Goal: Share content: Share content

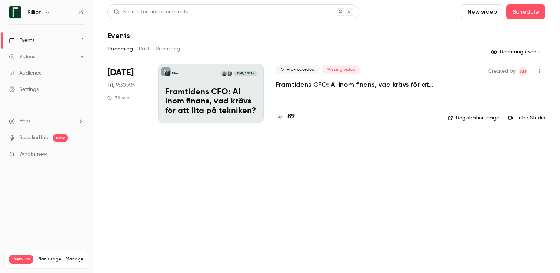
click at [314, 84] on p "Framtidens CFO: AI inom finans, vad krävs för att lita på tekniken?​" at bounding box center [356, 84] width 160 height 9
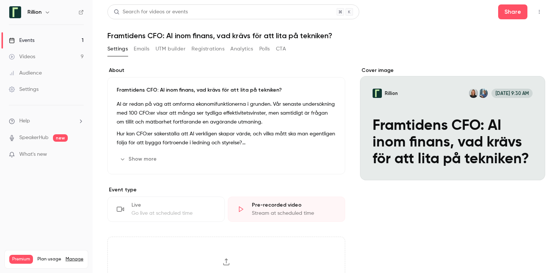
click at [196, 46] on button "Registrations" at bounding box center [207, 49] width 33 height 12
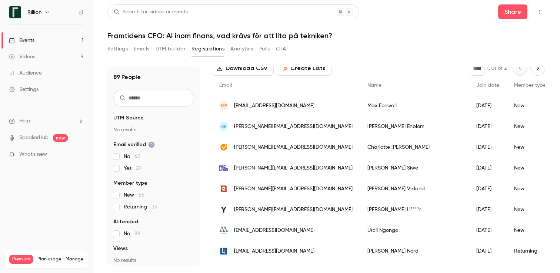
scroll to position [47, 0]
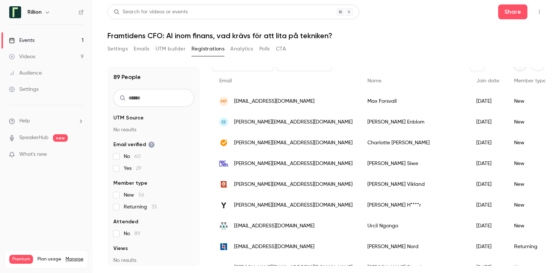
click at [56, 42] on link "Events 1" at bounding box center [46, 40] width 93 height 16
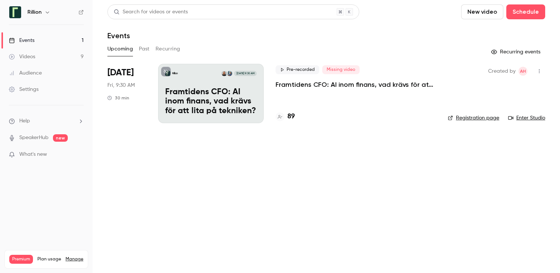
click at [49, 53] on link "Videos 9" at bounding box center [46, 57] width 93 height 16
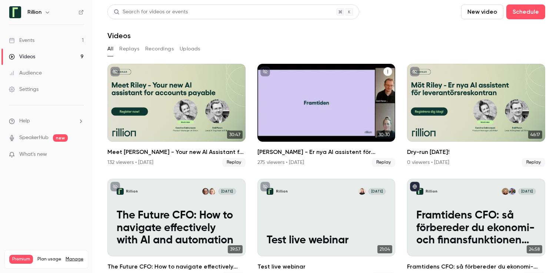
click at [284, 153] on h2 "[PERSON_NAME] - Er nya AI assistent för leverantörsreskontran" at bounding box center [326, 151] width 138 height 9
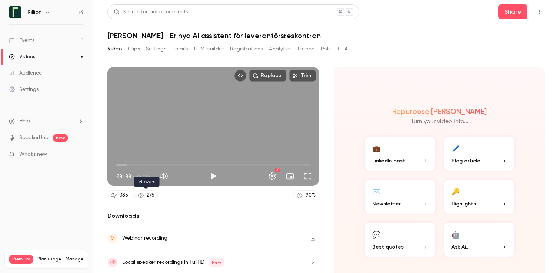
scroll to position [25, 0]
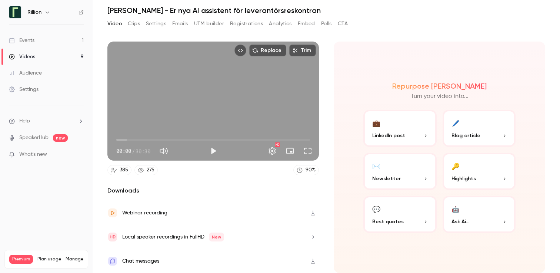
click at [62, 50] on link "Videos 9" at bounding box center [46, 57] width 93 height 16
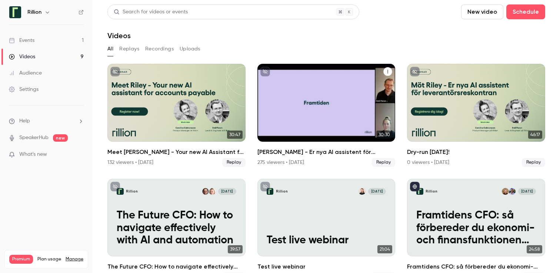
click at [387, 160] on span "Replay" at bounding box center [383, 162] width 23 height 9
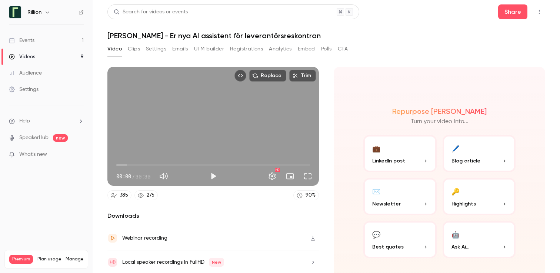
scroll to position [25, 0]
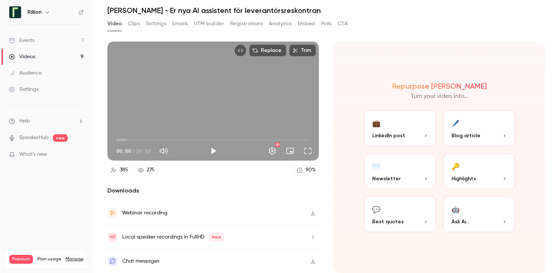
click at [42, 44] on link "Events 1" at bounding box center [46, 40] width 93 height 16
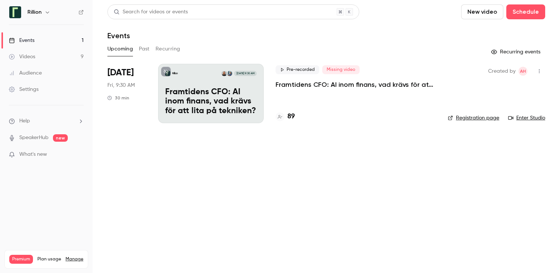
click at [143, 53] on button "Past" at bounding box center [144, 49] width 11 height 12
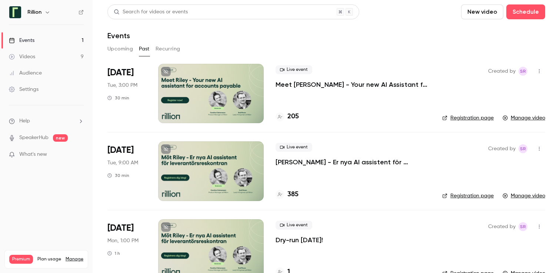
click at [533, 197] on link "Manage video" at bounding box center [524, 195] width 43 height 7
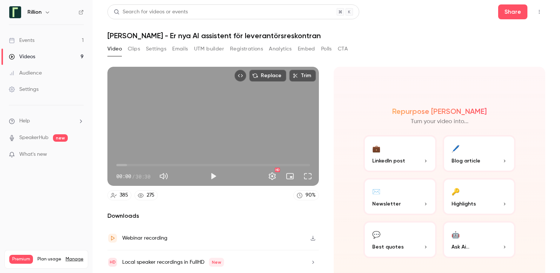
click at [71, 55] on link "Videos 9" at bounding box center [46, 57] width 93 height 16
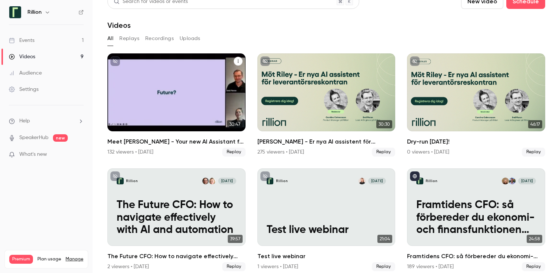
scroll to position [29, 0]
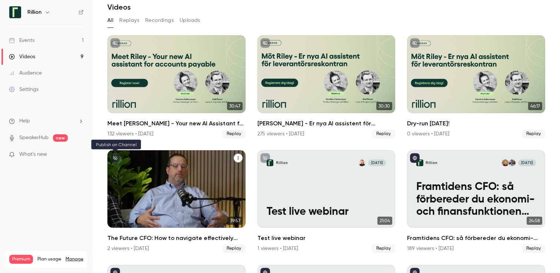
click at [113, 156] on icon "unpublished" at bounding box center [115, 158] width 4 height 4
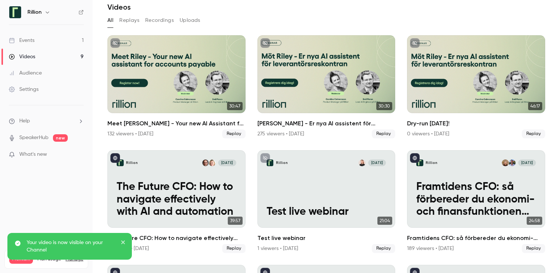
click at [73, 244] on p "Your video is now visible on your Channel" at bounding box center [71, 245] width 89 height 15
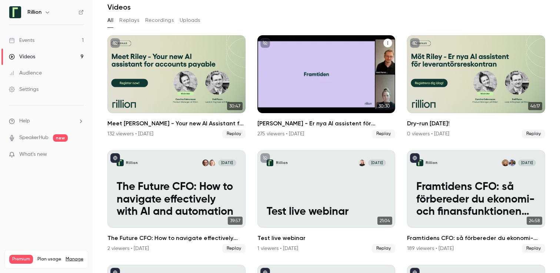
click at [267, 43] on icon "unpublished" at bounding box center [265, 43] width 4 height 4
click at [384, 45] on button "Möt Riley - Er nya AI assistent för leverantörsreskontran" at bounding box center [387, 43] width 9 height 9
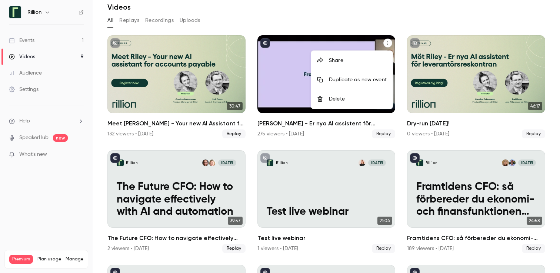
click at [264, 44] on div at bounding box center [280, 136] width 560 height 273
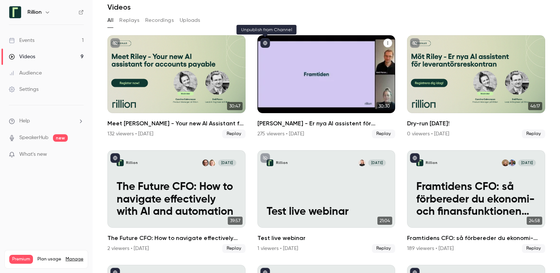
click at [264, 44] on icon "published" at bounding box center [265, 43] width 4 height 4
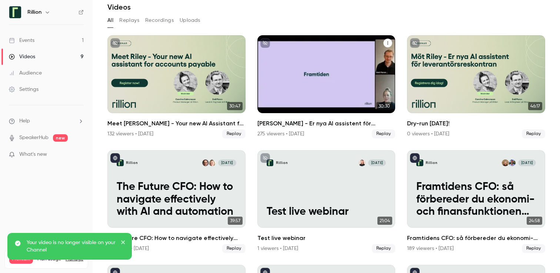
click at [387, 43] on icon "Möt Riley - Er nya AI assistent för leverantörsreskontran" at bounding box center [388, 43] width 4 height 4
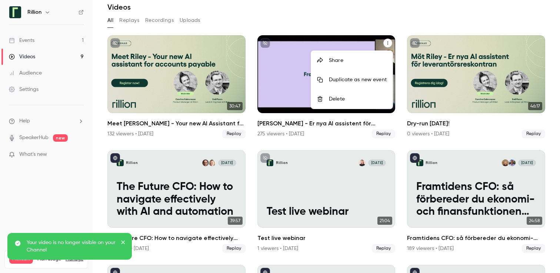
click at [364, 61] on div "Share" at bounding box center [358, 60] width 58 height 7
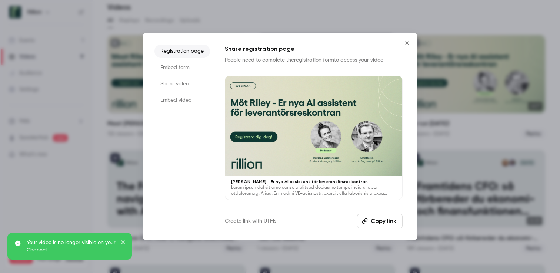
click at [179, 66] on li "Embed form" at bounding box center [182, 67] width 56 height 13
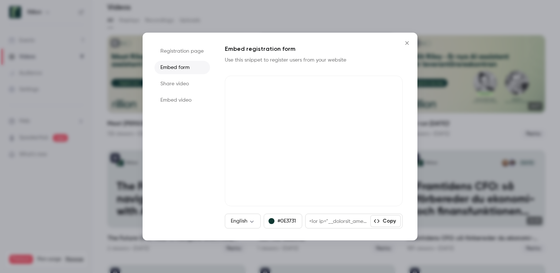
click at [181, 80] on li "Share video" at bounding box center [182, 83] width 56 height 13
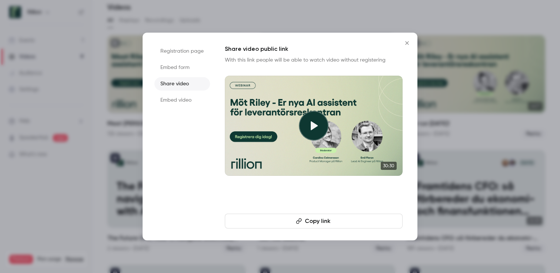
click at [354, 221] on button "Copy link" at bounding box center [314, 220] width 178 height 15
